Goal: Task Accomplishment & Management: Complete application form

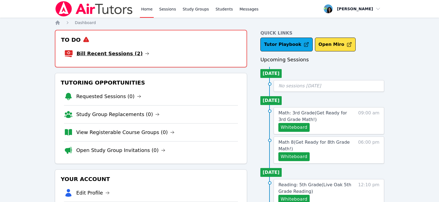
click at [128, 53] on link "Bill Recent Sessions (2)" at bounding box center [112, 54] width 73 height 8
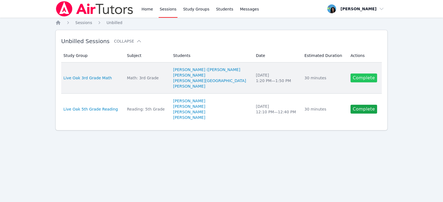
click at [350, 82] on link "Complete" at bounding box center [363, 78] width 27 height 9
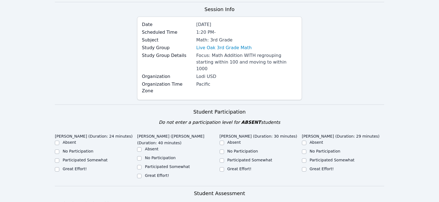
scroll to position [111, 0]
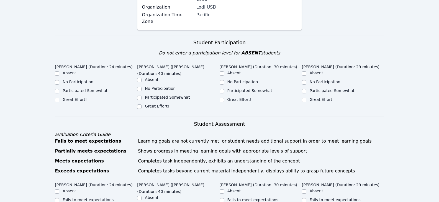
click at [73, 97] on label "Great Effort!" at bounding box center [75, 99] width 24 height 4
click at [59, 98] on input "Great Effort!" at bounding box center [57, 100] width 4 height 4
checkbox input "true"
click at [151, 104] on label "Great Effort!" at bounding box center [157, 106] width 24 height 4
click at [141, 105] on input "Great Effort!" at bounding box center [139, 107] width 4 height 4
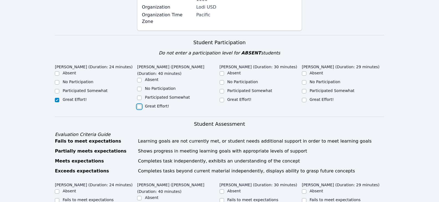
checkbox input "true"
click at [244, 97] on label "Great Effort!" at bounding box center [239, 99] width 24 height 4
click at [224, 98] on input "Great Effort!" at bounding box center [221, 100] width 4 height 4
checkbox input "true"
click at [321, 97] on label "Great Effort!" at bounding box center [321, 99] width 24 height 4
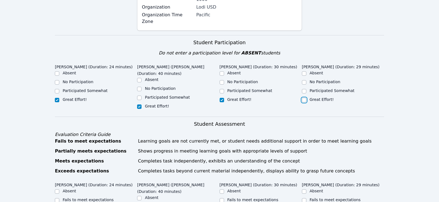
click at [306, 98] on input "Great Effort!" at bounding box center [304, 100] width 4 height 4
checkbox input "true"
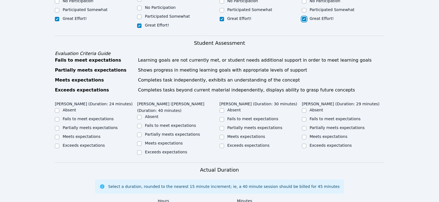
scroll to position [221, 0]
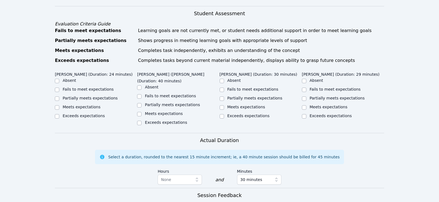
click at [105, 96] on label "Partially meets expectations" at bounding box center [90, 98] width 55 height 4
click at [59, 97] on input "Partially meets expectations" at bounding box center [57, 99] width 4 height 4
checkbox input "true"
click at [160, 103] on label "Partially meets expectations" at bounding box center [172, 105] width 55 height 4
click at [141, 103] on input "Partially meets expectations" at bounding box center [139, 105] width 4 height 4
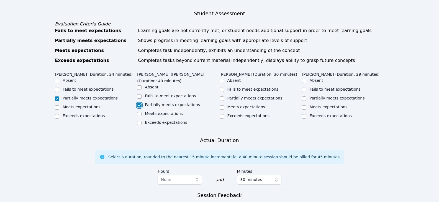
checkbox input "true"
click at [266, 96] on label "Partially meets expectations" at bounding box center [254, 98] width 55 height 4
click at [224, 97] on input "Partially meets expectations" at bounding box center [221, 99] width 4 height 4
checkbox input "true"
click at [328, 96] on label "Partially meets expectations" at bounding box center [336, 98] width 55 height 4
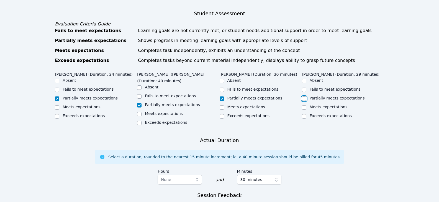
click at [306, 97] on input "Partially meets expectations" at bounding box center [304, 99] width 4 height 4
checkbox input "true"
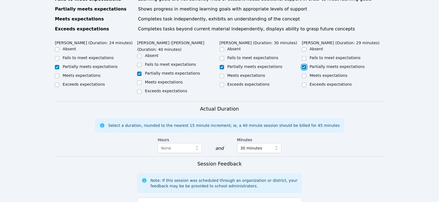
scroll to position [304, 0]
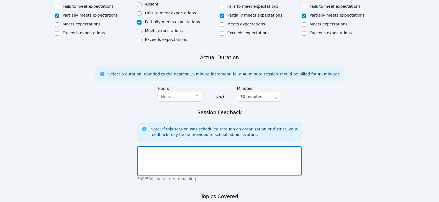
click at [252, 146] on textarea at bounding box center [219, 161] width 164 height 30
type textarea "S"
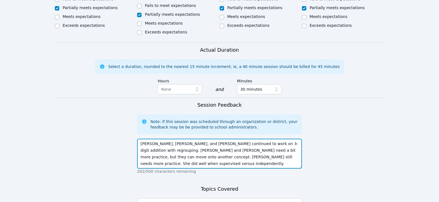
scroll to position [360, 0]
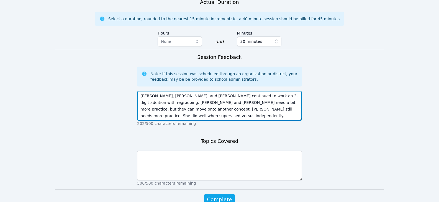
type textarea "[PERSON_NAME], [PERSON_NAME], and [PERSON_NAME] continued to work on 3-digit ad…"
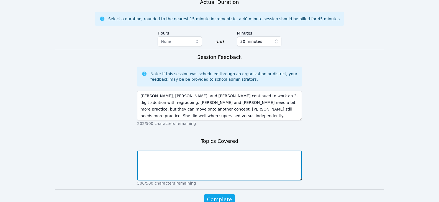
click at [187, 151] on textarea at bounding box center [219, 166] width 164 height 30
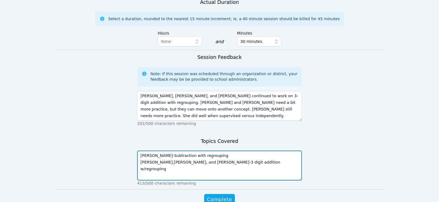
click at [246, 151] on textarea "[PERSON_NAME]-Subtraction with regrouping [PERSON_NAME],[PERSON_NAME], and [PER…" at bounding box center [219, 166] width 164 height 30
click at [154, 151] on textarea "[PERSON_NAME]-Subtraction with regrouping [PERSON_NAME],[PERSON_NAME], and [PER…" at bounding box center [219, 166] width 164 height 30
click at [222, 151] on textarea "[PERSON_NAME]-Subtraction with regrouping [PERSON_NAME], [PERSON_NAME], and [PE…" at bounding box center [219, 166] width 164 height 30
click at [249, 151] on textarea "[PERSON_NAME]-Subtraction with regrouping [PERSON_NAME], [PERSON_NAME], and [PE…" at bounding box center [219, 166] width 164 height 30
click at [211, 151] on textarea "[PERSON_NAME]-Subtraction with regrouping [PERSON_NAME], [PERSON_NAME], and [PE…" at bounding box center [219, 166] width 164 height 30
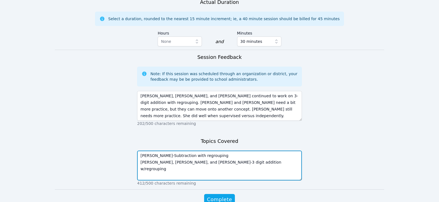
click at [227, 151] on textarea "[PERSON_NAME]-Subtraction with regrouping [PERSON_NAME], [PERSON_NAME], and [PE…" at bounding box center [219, 166] width 164 height 30
drag, startPoint x: 230, startPoint y: 148, endPoint x: 237, endPoint y: 153, distance: 8.8
click at [230, 151] on textarea "[PERSON_NAME]-Subtraction with regrouping [PERSON_NAME], [PERSON_NAME], and [PE…" at bounding box center [219, 166] width 164 height 30
type textarea "[PERSON_NAME]-Subtraction with regrouping [PERSON_NAME], [PERSON_NAME], and [PE…"
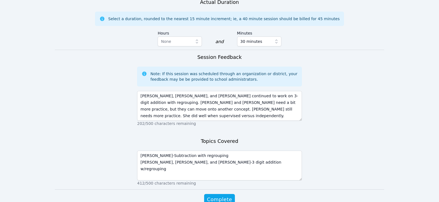
click at [235, 181] on p "412/500 characters remaining" at bounding box center [219, 184] width 164 height 6
click at [229, 196] on span "Complete" at bounding box center [219, 200] width 25 height 8
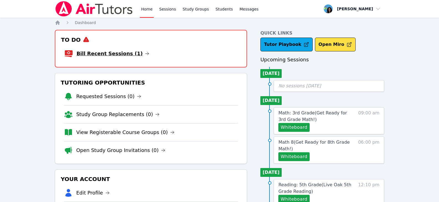
click at [145, 54] on icon at bounding box center [147, 53] width 4 height 4
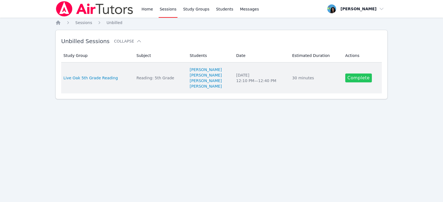
click at [354, 81] on link "Complete" at bounding box center [358, 78] width 27 height 9
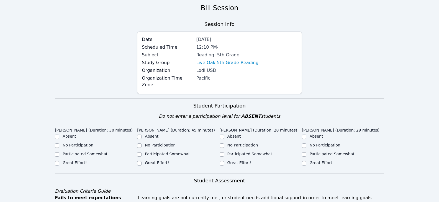
scroll to position [28, 0]
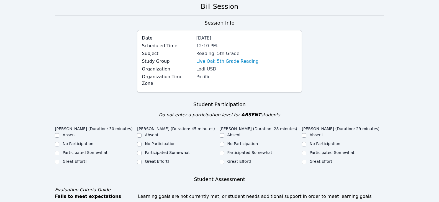
click at [71, 159] on label "Great Effort!" at bounding box center [75, 161] width 24 height 4
click at [59, 160] on input "Great Effort!" at bounding box center [57, 162] width 4 height 4
checkbox input "true"
click at [148, 159] on label "Great Effort!" at bounding box center [157, 161] width 24 height 4
click at [141, 160] on input "Great Effort!" at bounding box center [139, 162] width 4 height 4
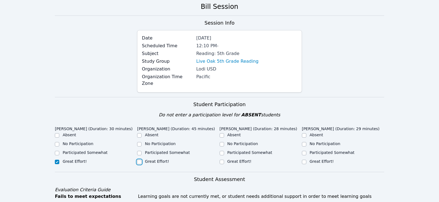
checkbox input "true"
click at [223, 160] on input "Great Effort!" at bounding box center [221, 162] width 4 height 4
checkbox input "true"
click at [309, 159] on div "Great Effort!" at bounding box center [343, 162] width 82 height 7
click at [308, 159] on div "Great Effort!" at bounding box center [343, 162] width 82 height 7
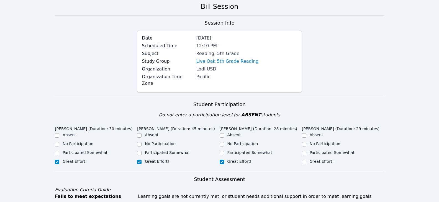
click at [308, 159] on div "Great Effort!" at bounding box center [343, 162] width 82 height 7
click at [306, 159] on div "Great Effort!" at bounding box center [343, 162] width 82 height 7
click at [305, 160] on input "Great Effort!" at bounding box center [304, 162] width 4 height 4
checkbox input "true"
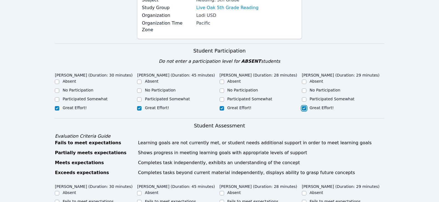
scroll to position [138, 0]
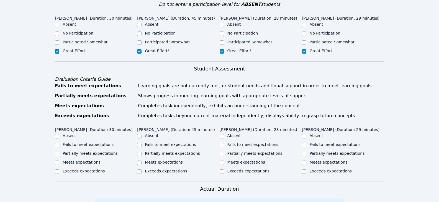
click at [104, 151] on label "Partially meets expectations" at bounding box center [90, 153] width 55 height 4
click at [59, 152] on input "Partially meets expectations" at bounding box center [57, 154] width 4 height 4
checkbox input "true"
click at [148, 151] on label "Partially meets expectations" at bounding box center [172, 153] width 55 height 4
click at [141, 152] on input "Partially meets expectations" at bounding box center [139, 154] width 4 height 4
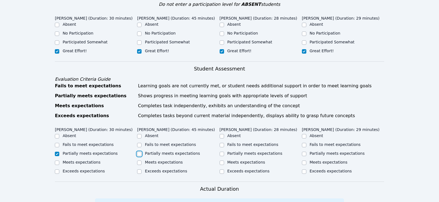
checkbox input "true"
click at [237, 151] on label "Partially meets expectations" at bounding box center [254, 153] width 55 height 4
click at [224, 152] on input "Partially meets expectations" at bounding box center [221, 154] width 4 height 4
checkbox input "true"
click at [300, 151] on div "Partially meets expectations" at bounding box center [260, 154] width 82 height 7
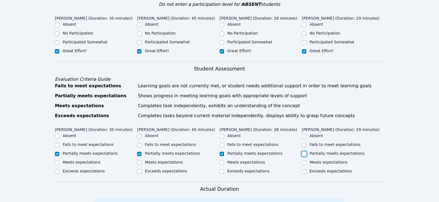
click at [302, 152] on input "Partially meets expectations" at bounding box center [304, 154] width 4 height 4
checkbox input "true"
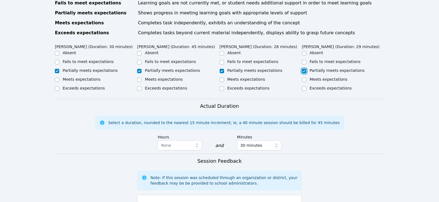
scroll to position [277, 0]
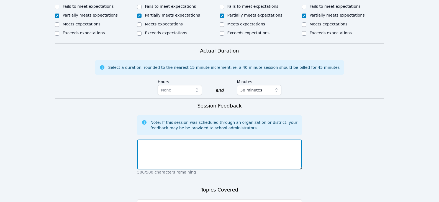
click at [192, 147] on textarea at bounding box center [219, 155] width 164 height 30
click at [242, 140] on textarea at bounding box center [219, 155] width 164 height 30
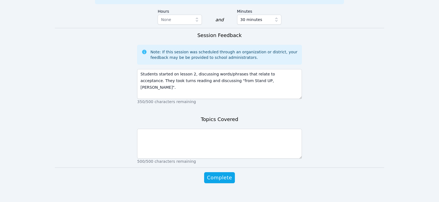
scroll to position [348, 0]
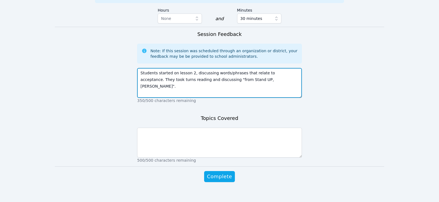
click at [255, 77] on textarea "Students started on lesson 2, discussing words/phrases that relate to acceptanc…" at bounding box center [219, 83] width 164 height 30
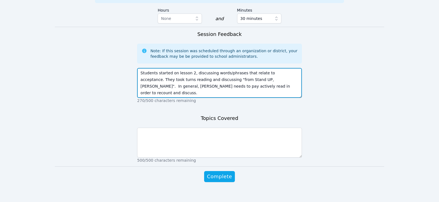
drag, startPoint x: 190, startPoint y: 73, endPoint x: 169, endPoint y: 69, distance: 21.7
click at [163, 74] on textarea "Students started on lesson 2, discussing words/phrases that relate to acceptanc…" at bounding box center [219, 83] width 164 height 30
click at [226, 83] on textarea "Students started on lesson 2, discussing words/phrases that relate to acceptanc…" at bounding box center [219, 83] width 164 height 30
drag, startPoint x: 248, startPoint y: 80, endPoint x: 255, endPoint y: 80, distance: 6.9
click at [248, 80] on textarea "Students started on lesson 2, discussing words/phrases that relate to acceptanc…" at bounding box center [219, 83] width 164 height 30
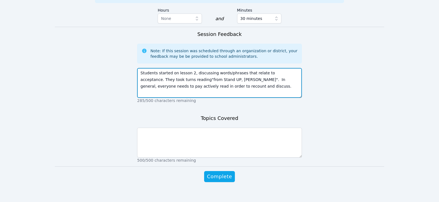
drag, startPoint x: 270, startPoint y: 74, endPoint x: 279, endPoint y: 73, distance: 9.4
click at [279, 73] on textarea "Students started on lesson 2, discussing words/phrases that relate to acceptanc…" at bounding box center [219, 83] width 164 height 30
click at [282, 82] on textarea "Students started on lesson 2, discussing words/phrases that relate to acceptanc…" at bounding box center [219, 83] width 164 height 30
click at [271, 74] on textarea "Students started on lesson 2, discussing words/phrases that relate to acceptanc…" at bounding box center [219, 83] width 164 height 30
click at [151, 81] on textarea "Students started on lesson 2, discussing words/phrases that relate to acceptanc…" at bounding box center [219, 83] width 164 height 30
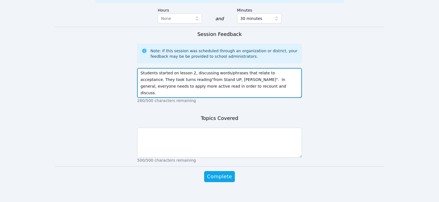
click at [160, 81] on textarea "Students started on lesson 2, discussing words/phrases that relate to acceptanc…" at bounding box center [219, 83] width 164 height 30
click at [237, 89] on textarea "Students started on lesson 2, discussing words/phrases that relate to acceptanc…" at bounding box center [219, 83] width 164 height 30
click at [237, 81] on textarea "Students started on lesson 2, discussing words/phrases that relate to acceptanc…" at bounding box center [219, 83] width 164 height 30
drag, startPoint x: 267, startPoint y: 75, endPoint x: 276, endPoint y: 79, distance: 9.5
click at [276, 79] on textarea "Students started on lesson 2, discussing words/phrases that relate to acceptanc…" at bounding box center [219, 83] width 164 height 30
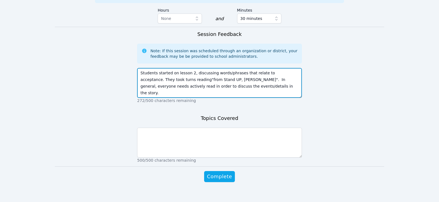
click at [227, 86] on textarea "Students started on lesson 2, discussing words/phrases that relate to acceptanc…" at bounding box center [219, 83] width 164 height 30
click at [163, 73] on textarea "Students started on lesson 2, discussing words/phrases that relate to acceptanc…" at bounding box center [219, 83] width 164 height 30
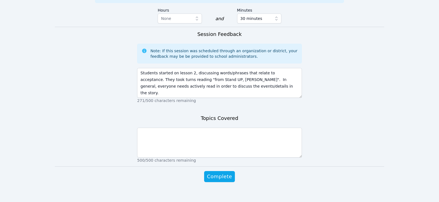
click at [241, 126] on div "500/500 characters remaining" at bounding box center [219, 145] width 164 height 38
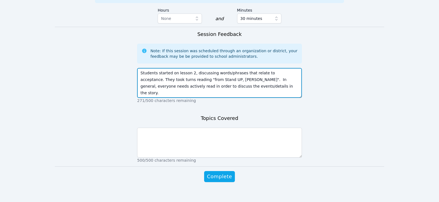
click at [267, 73] on textarea "Students started on lesson 2, discussing words/phrases that relate to acceptanc…" at bounding box center [219, 83] width 164 height 30
click at [278, 85] on textarea "Students started on lesson 2, discussing words/phrases that relate to acceptanc…" at bounding box center [219, 83] width 164 height 30
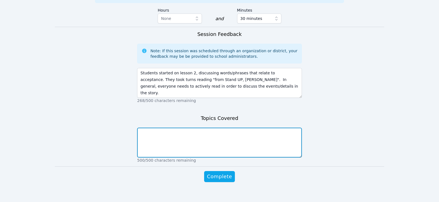
click at [220, 140] on textarea at bounding box center [219, 143] width 164 height 30
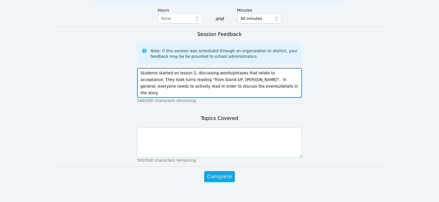
click at [272, 73] on textarea "Students started on lesson 2, discussing words/phrases that relate to acceptanc…" at bounding box center [219, 83] width 164 height 30
click at [156, 80] on textarea "Students started on lesson 2, discussing words/phrases that relate to acceptanc…" at bounding box center [219, 83] width 164 height 30
drag, startPoint x: 164, startPoint y: 78, endPoint x: 153, endPoint y: 78, distance: 10.5
click at [153, 78] on textarea "Students started on lesson 2, discussing words/phrases that relate to acceptanc…" at bounding box center [219, 83] width 164 height 30
click at [186, 81] on textarea "Students started on lesson 2, discussing words/phrases that relate to acceptanc…" at bounding box center [219, 83] width 164 height 30
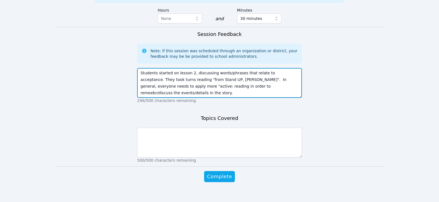
drag, startPoint x: 194, startPoint y: 79, endPoint x: 185, endPoint y: 79, distance: 9.4
click at [179, 79] on textarea "Students started on lesson 2, discussing words/phrases that relate to acceptanc…" at bounding box center [219, 83] width 164 height 30
drag, startPoint x: 187, startPoint y: 81, endPoint x: 202, endPoint y: 81, distance: 14.4
click at [202, 81] on textarea "Students started on lesson 2, discussing words/phrases that relate to acceptanc…" at bounding box center [219, 83] width 164 height 30
type textarea "Students started on lesson 2, discussing words/phrases that relate to acceptanc…"
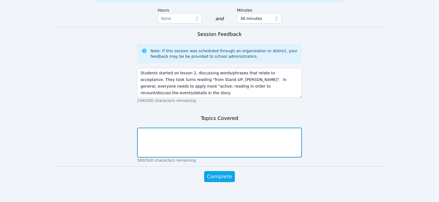
click at [206, 143] on textarea at bounding box center [219, 143] width 164 height 30
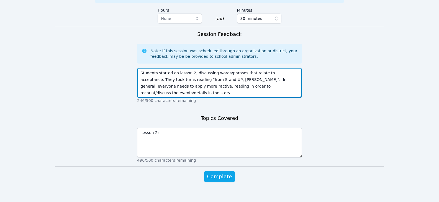
drag, startPoint x: 167, startPoint y: 74, endPoint x: 215, endPoint y: 73, distance: 48.5
click at [215, 73] on textarea "Students started on lesson 2, discussing words/phrases that relate to acceptanc…" at bounding box center [219, 83] width 164 height 30
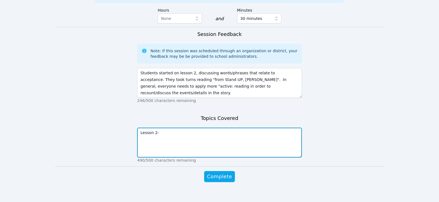
click at [166, 128] on textarea "Lesson 2:" at bounding box center [219, 143] width 164 height 30
paste textarea "rom Stand UP, [PERSON_NAME]"
type textarea "Lesson 2: from Stand UP, [PERSON_NAME]"
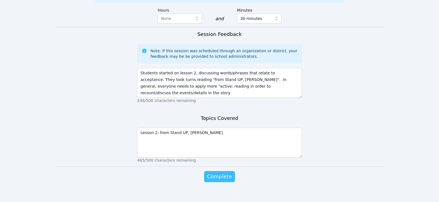
click at [229, 173] on span "Complete" at bounding box center [219, 177] width 25 height 8
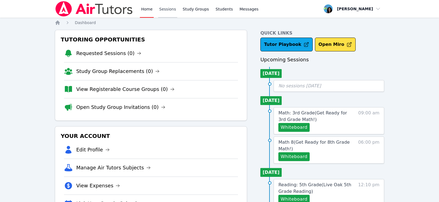
click at [166, 7] on link "Sessions" at bounding box center [167, 9] width 19 height 18
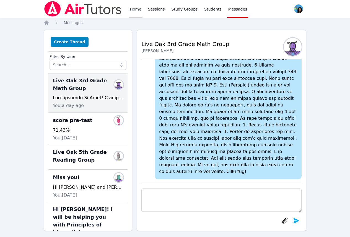
click at [136, 7] on link "Home" at bounding box center [136, 9] width 14 height 18
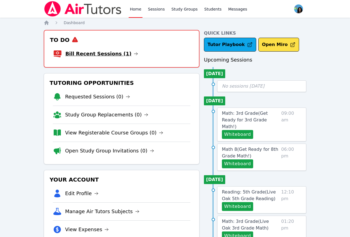
click at [134, 52] on icon at bounding box center [136, 53] width 4 height 4
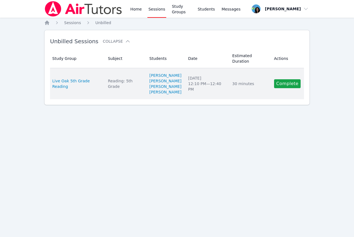
click at [245, 81] on div "30 minutes" at bounding box center [250, 84] width 35 height 6
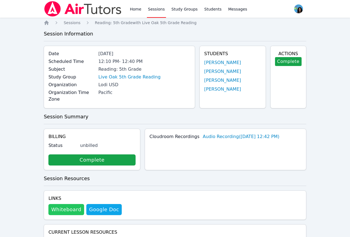
click at [60, 204] on button "Whiteboard" at bounding box center [66, 209] width 36 height 11
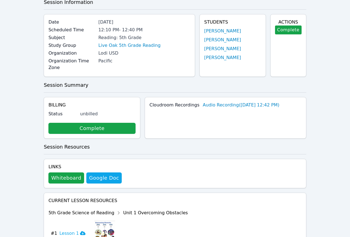
scroll to position [92, 0]
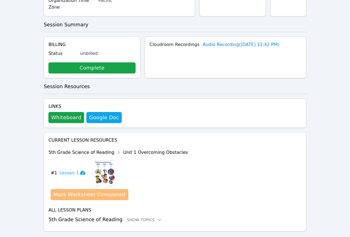
click at [107, 190] on div "Mark Worksheet Completed" at bounding box center [89, 194] width 72 height 8
